Goal: Check status: Check status

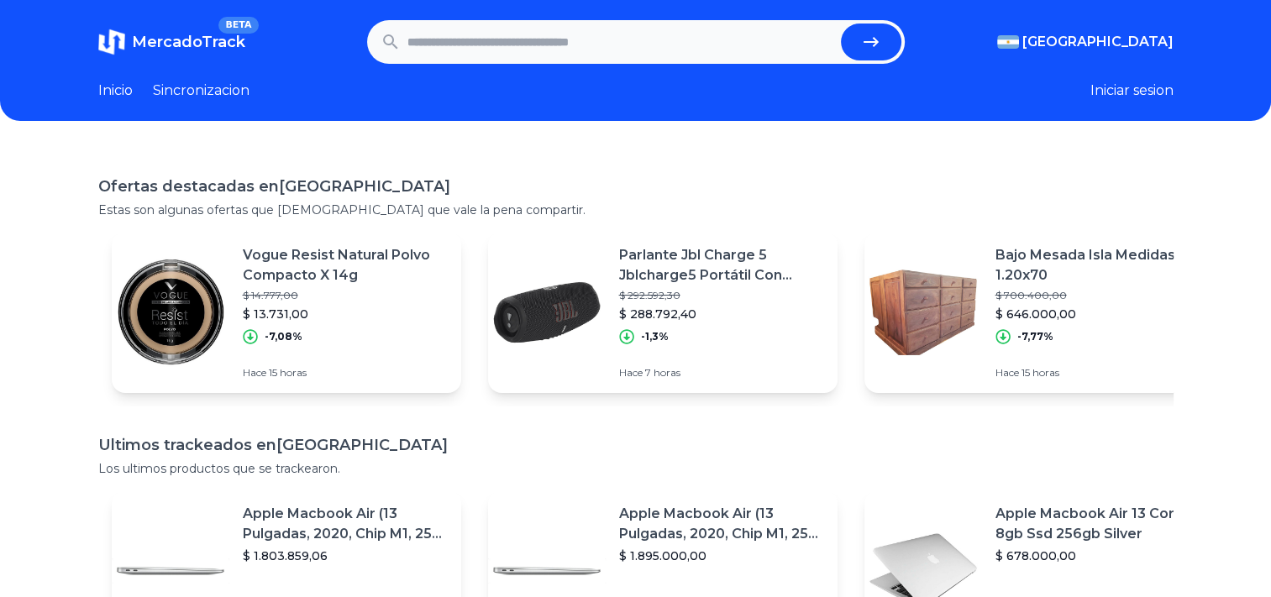
click at [528, 37] on input "text" at bounding box center [620, 42] width 427 height 37
paste input "**********"
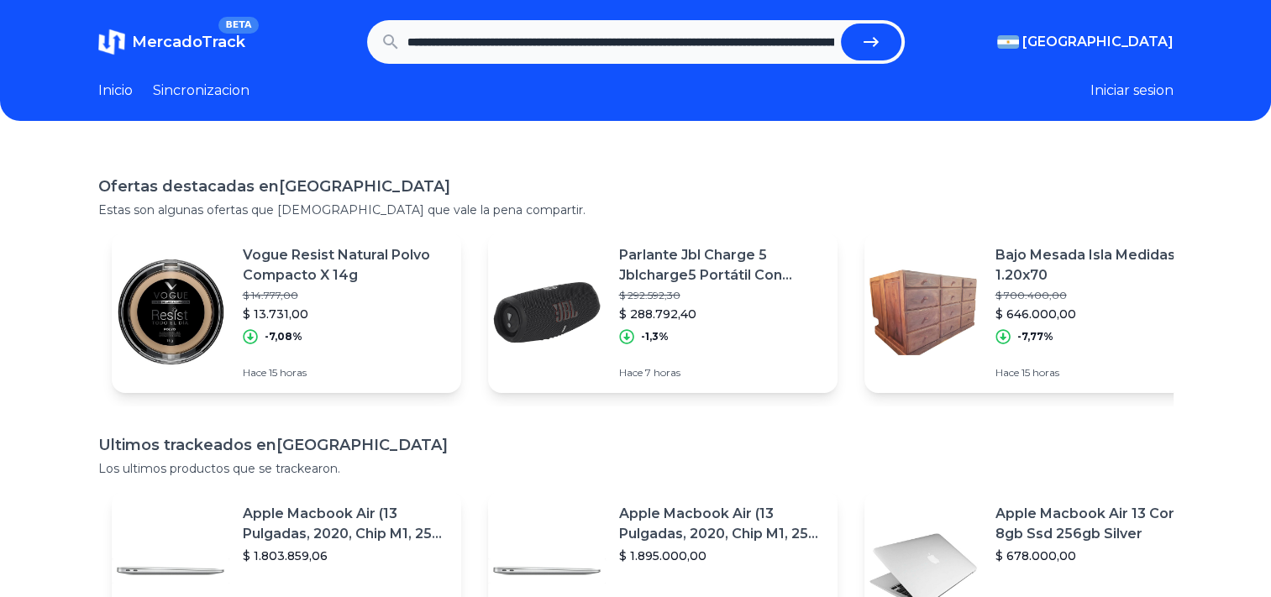
click at [874, 44] on icon "submit" at bounding box center [871, 42] width 20 height 20
type input "**********"
